Goal: Information Seeking & Learning: Learn about a topic

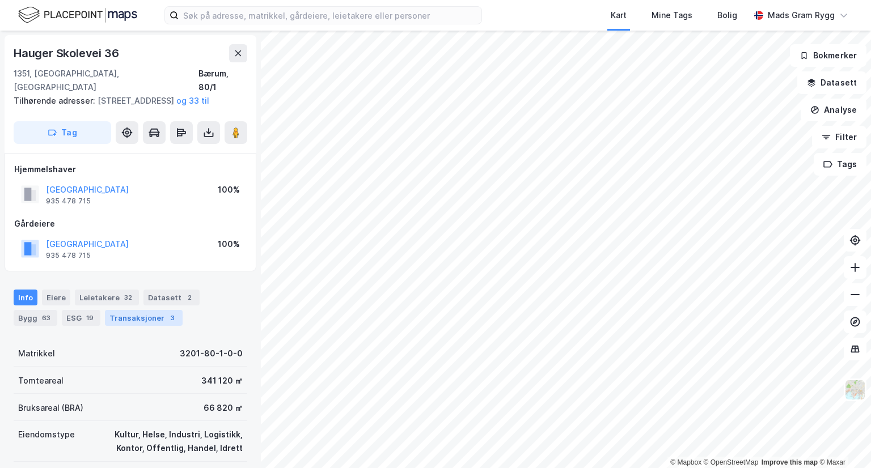
click at [105, 317] on div "Transaksjoner 3" at bounding box center [144, 318] width 78 height 16
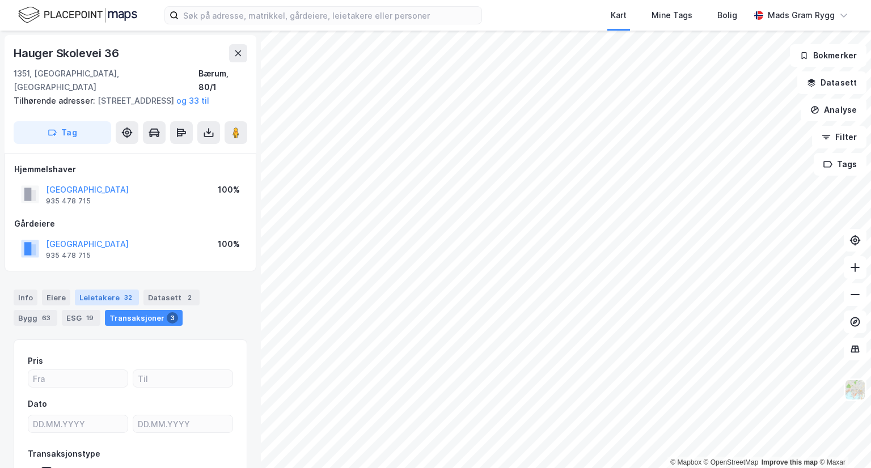
click at [105, 296] on div "Leietakere 32" at bounding box center [107, 298] width 64 height 16
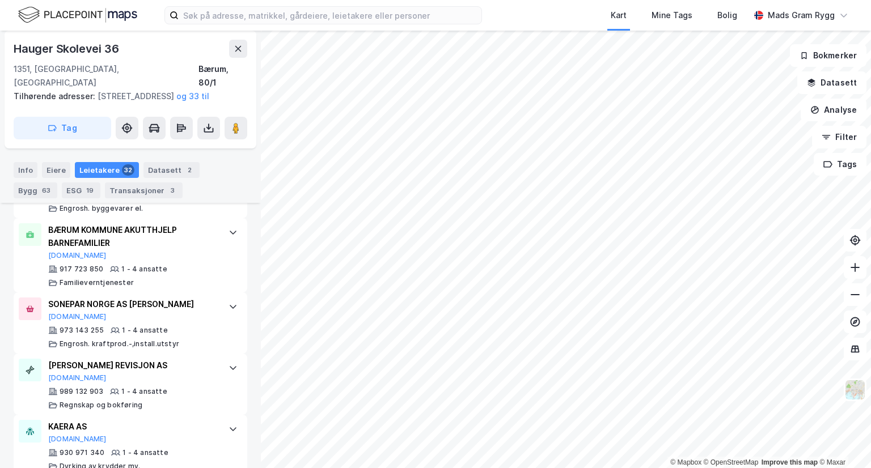
scroll to position [1450, 0]
